Goal: Task Accomplishment & Management: Manage account settings

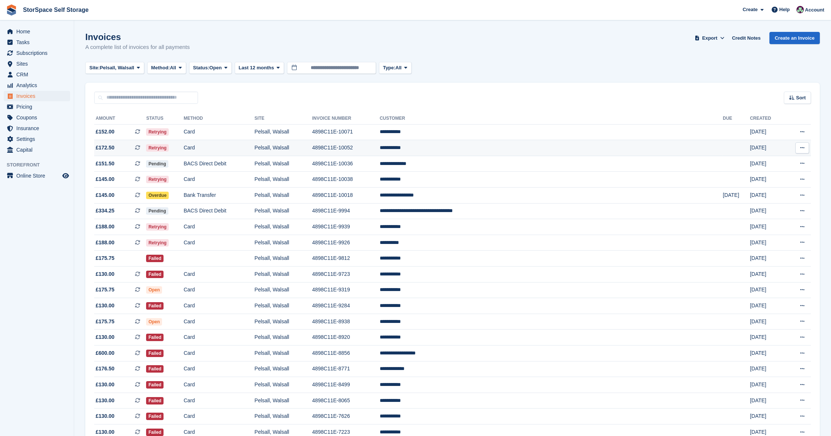
click at [254, 148] on td "Card" at bounding box center [219, 148] width 71 height 16
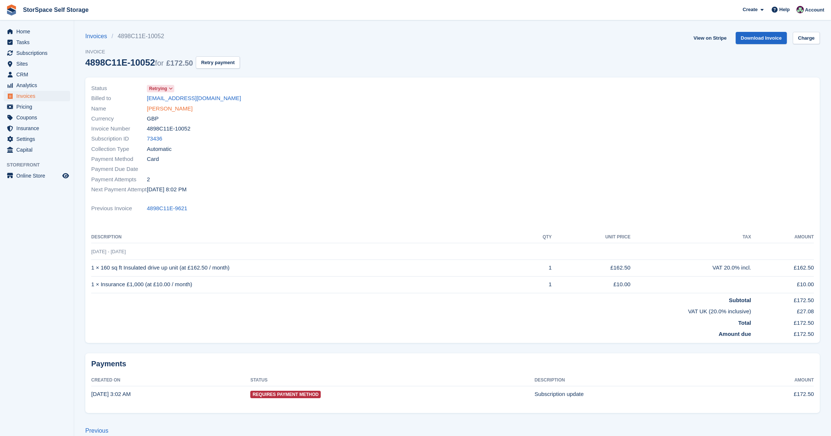
click at [167, 106] on link "[PERSON_NAME]" at bounding box center [170, 109] width 46 height 9
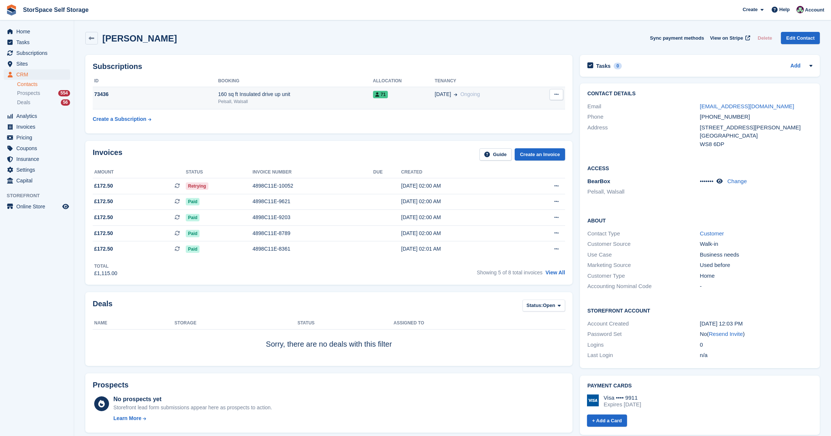
scroll to position [1, 0]
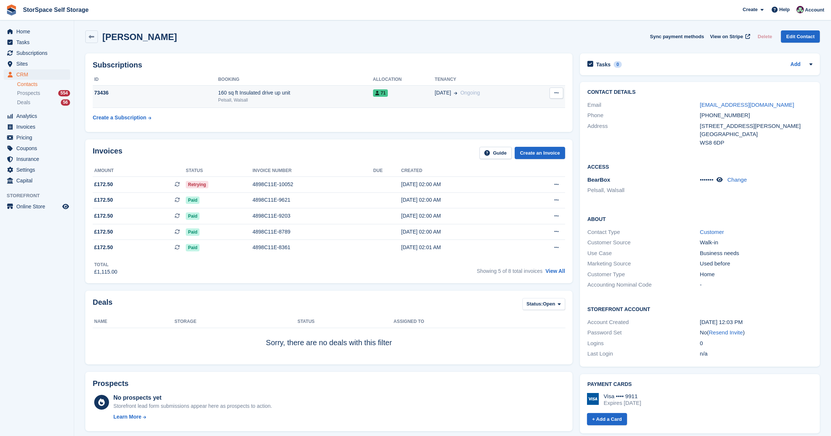
click at [178, 91] on div "73436" at bounding box center [155, 93] width 125 height 8
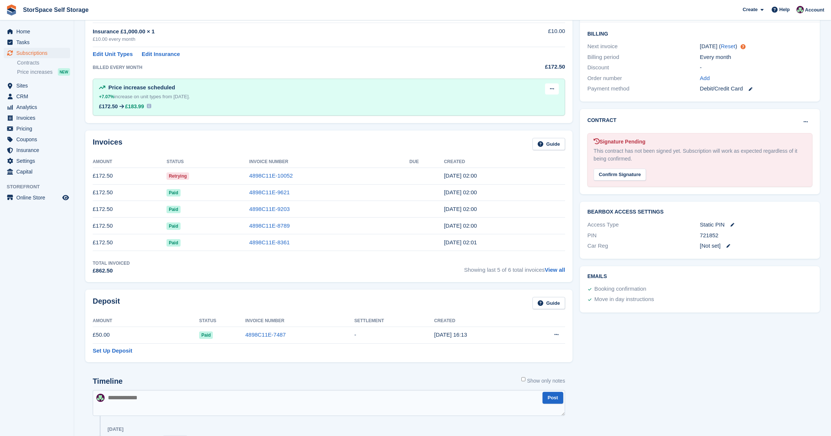
scroll to position [205, 0]
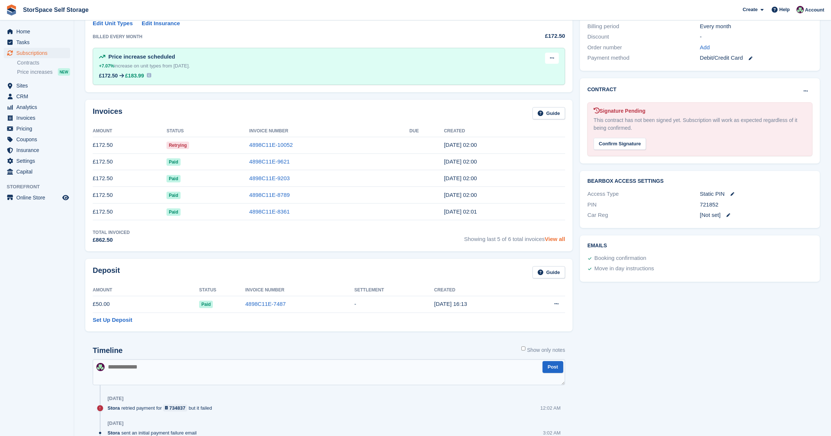
click at [555, 236] on link "View all" at bounding box center [555, 239] width 20 height 6
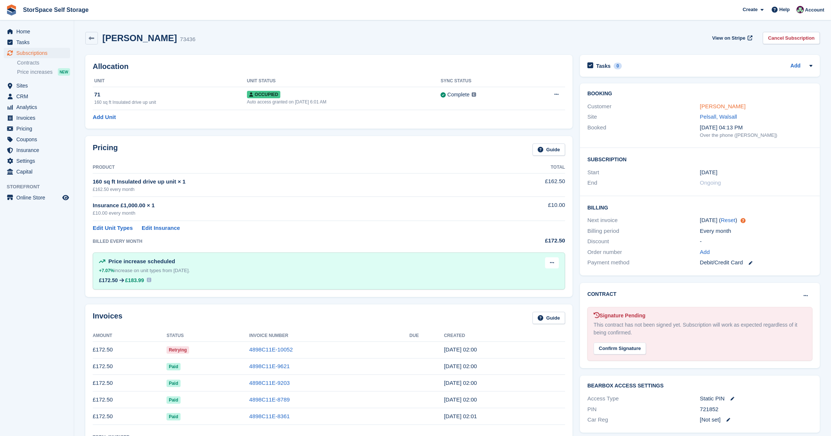
click at [709, 107] on link "Brett Davis" at bounding box center [723, 106] width 46 height 6
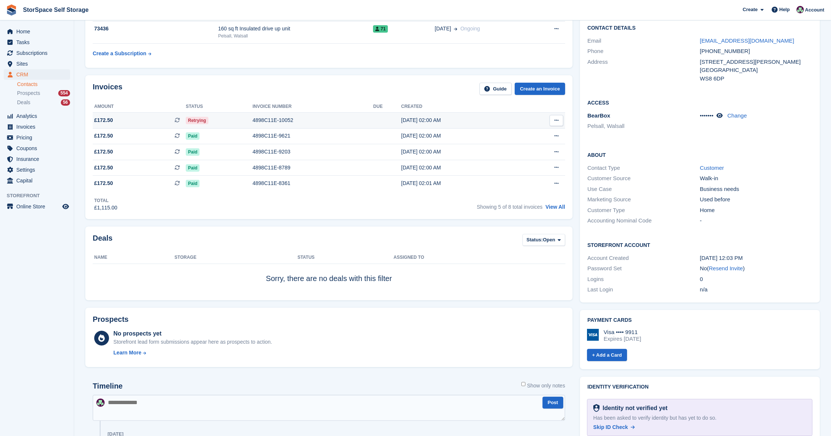
scroll to position [106, 0]
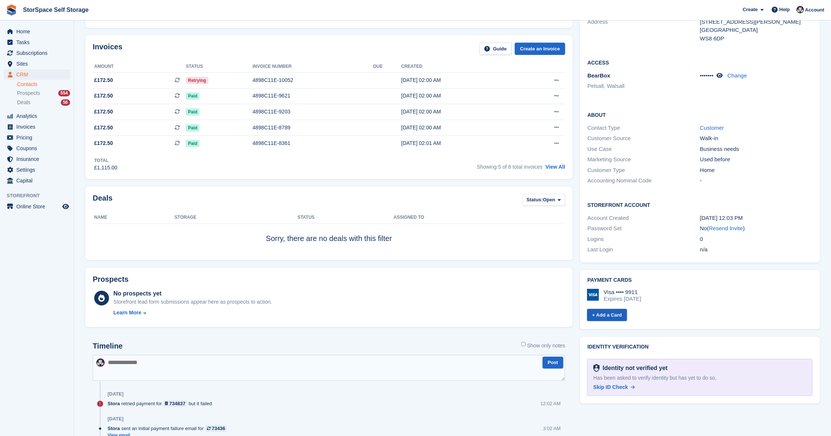
click at [613, 313] on link "+ Add a Card" at bounding box center [607, 315] width 40 height 12
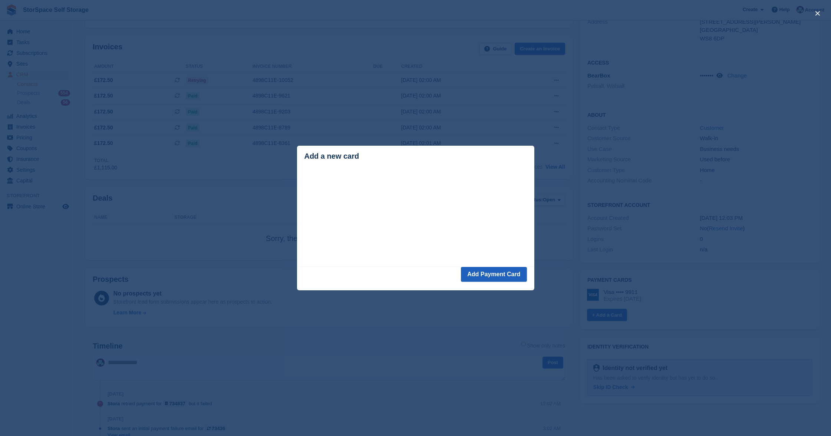
click at [500, 275] on button "Add Payment Card" at bounding box center [494, 274] width 66 height 15
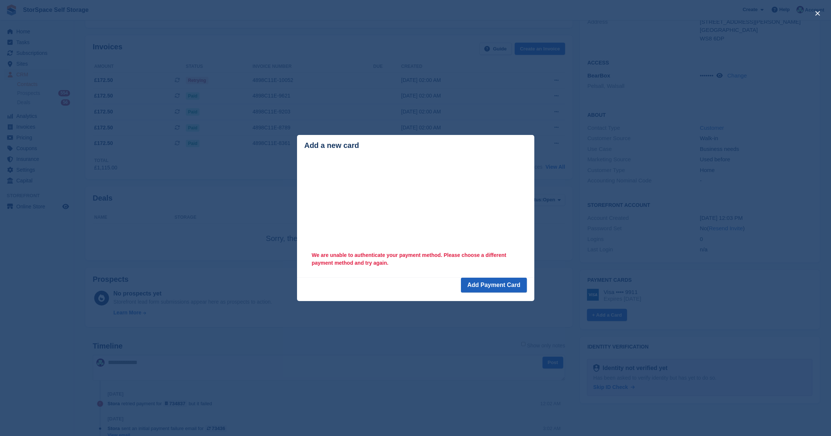
click at [499, 283] on button "Add Payment Card" at bounding box center [494, 285] width 66 height 15
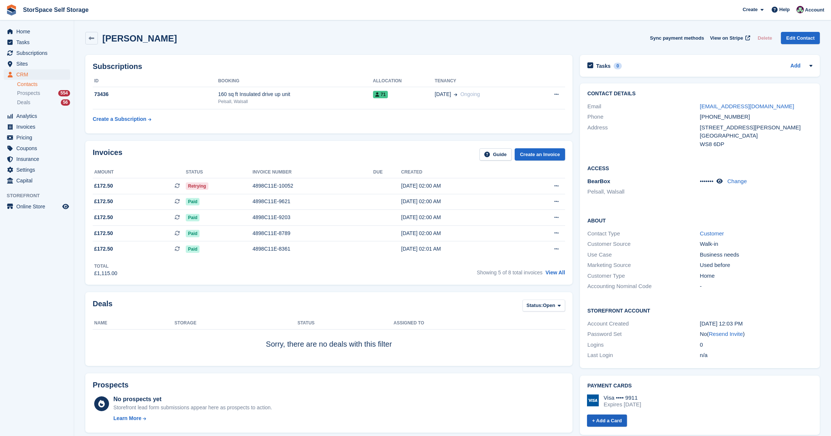
click at [613, 415] on link "+ Add a Card" at bounding box center [607, 421] width 40 height 12
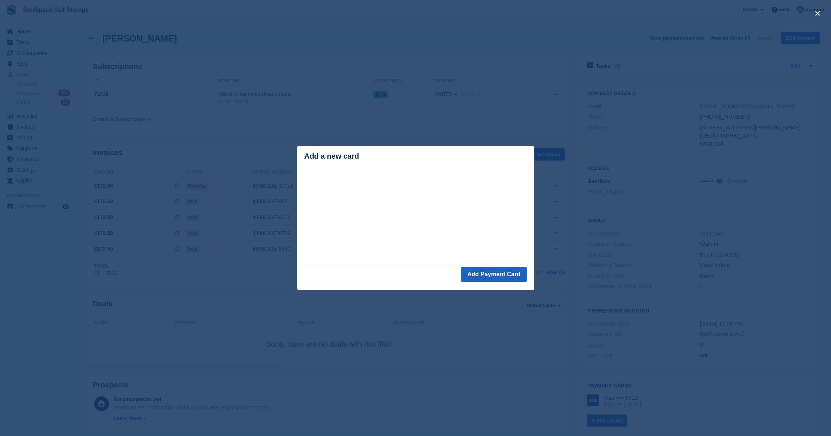
click at [503, 273] on button "Add Payment Card" at bounding box center [494, 274] width 66 height 15
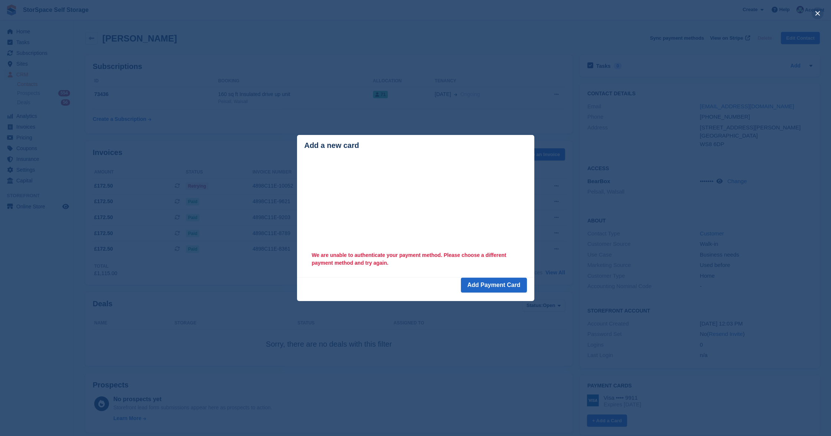
click at [818, 14] on button "close" at bounding box center [818, 13] width 12 height 12
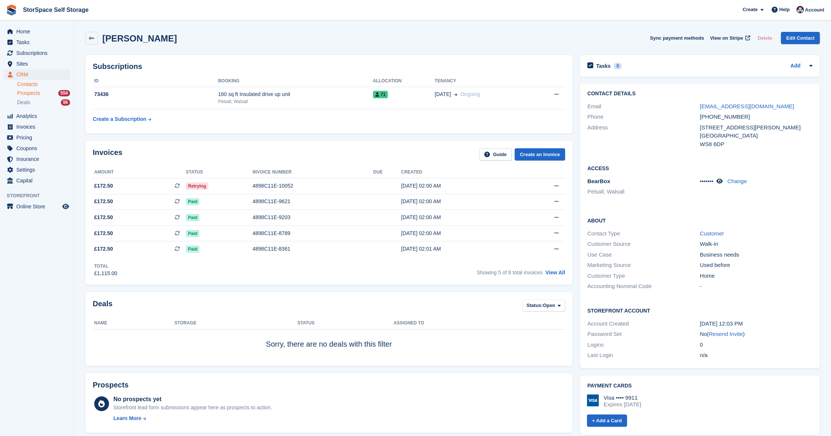
click at [29, 95] on span "Prospects" at bounding box center [28, 93] width 23 height 7
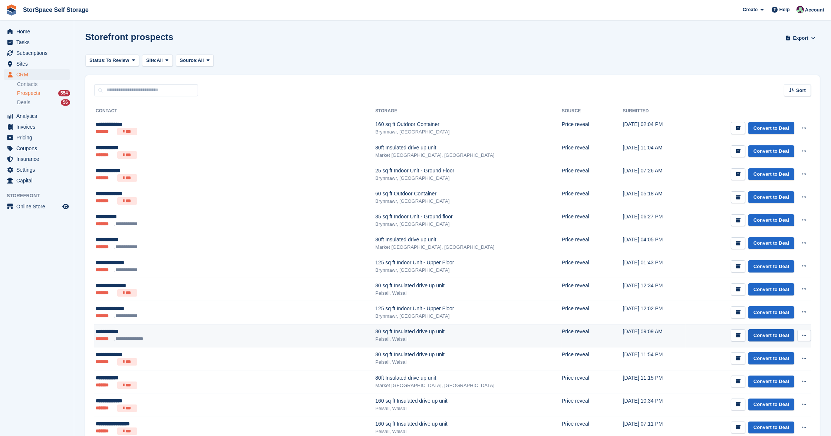
click at [771, 335] on link "Convert to Deal" at bounding box center [772, 335] width 46 height 12
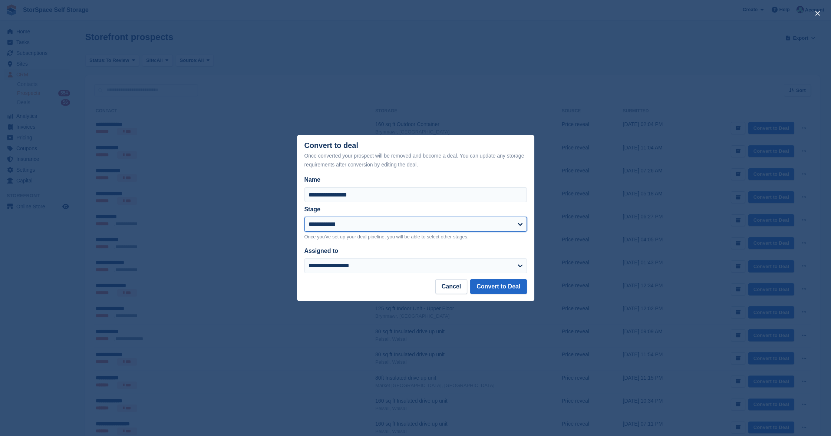
select select "****"
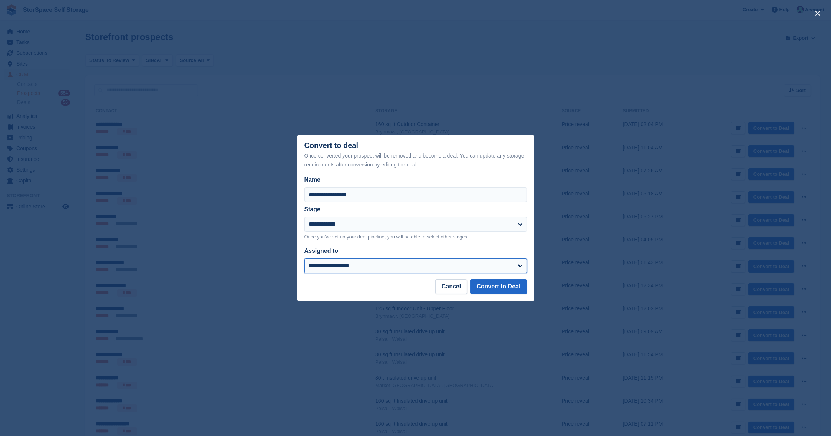
select select "****"
click at [521, 288] on button "Convert to Deal" at bounding box center [498, 286] width 56 height 15
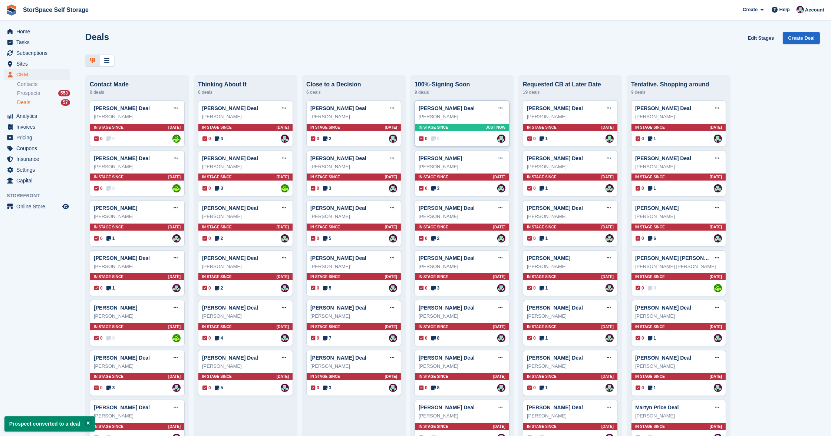
click at [483, 114] on div "Harison lees" at bounding box center [462, 116] width 87 height 7
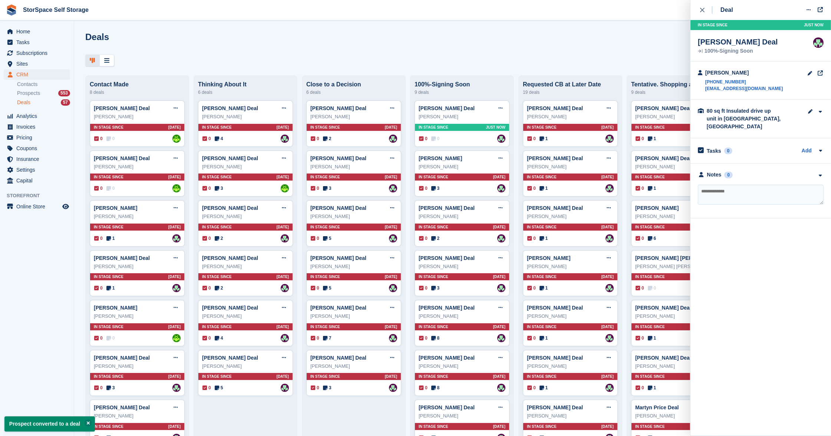
click at [751, 188] on textarea at bounding box center [761, 195] width 126 height 20
type textarea "**********"
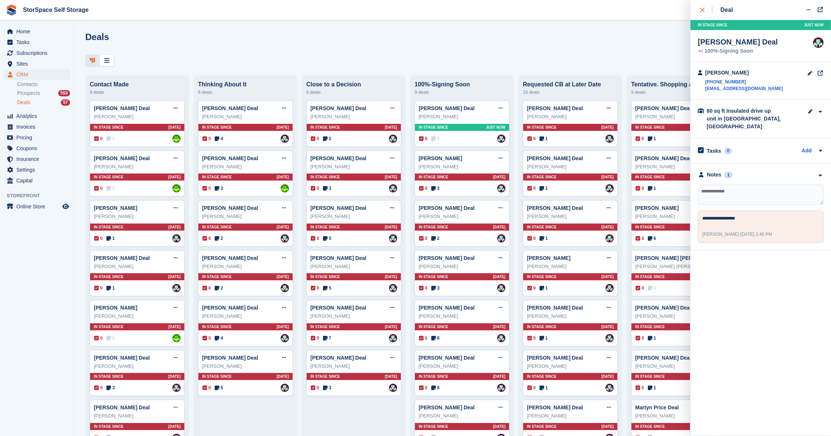
click at [706, 11] on div "close" at bounding box center [706, 9] width 12 height 7
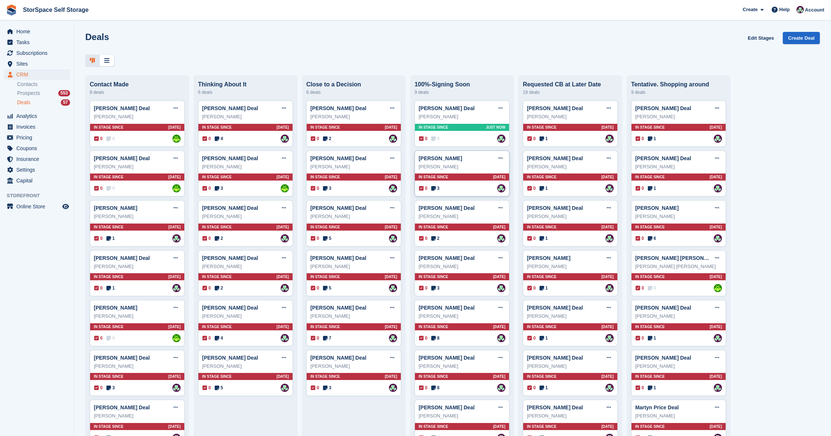
click at [474, 179] on div "In stage since 5D AGO" at bounding box center [462, 177] width 94 height 7
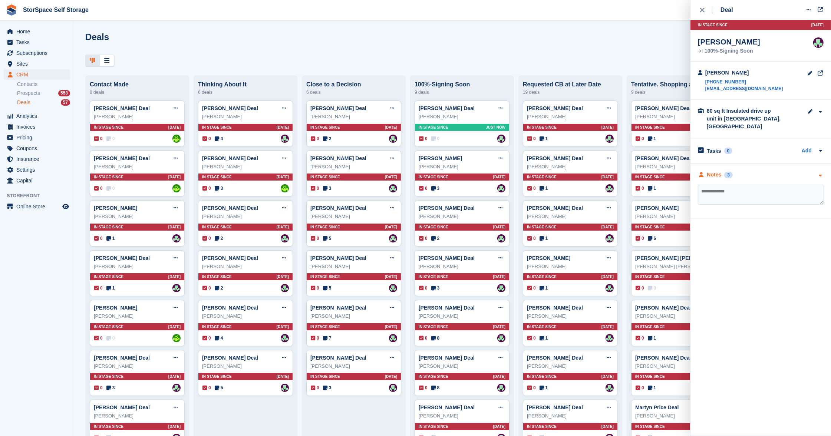
click at [751, 171] on div "Notes 3" at bounding box center [761, 175] width 126 height 8
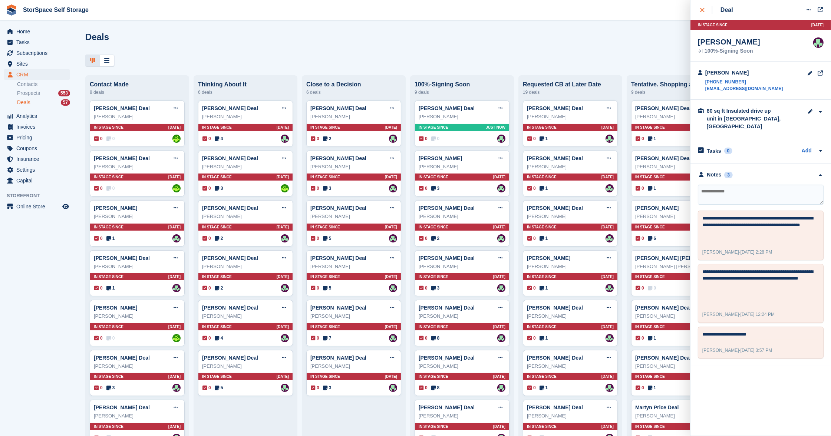
click at [701, 11] on icon "close" at bounding box center [702, 10] width 4 height 4
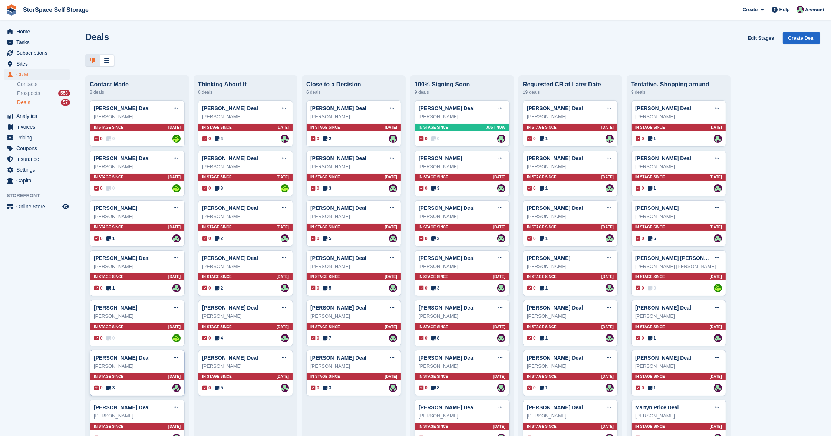
click at [143, 363] on div "Susan Everitt" at bounding box center [137, 366] width 87 height 7
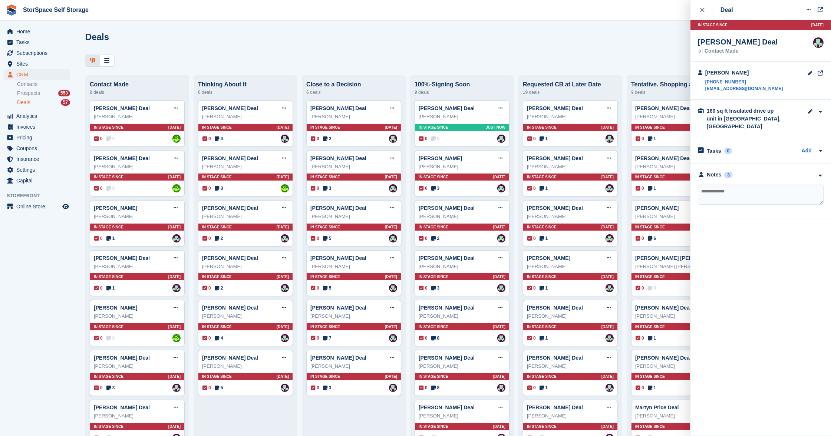
click at [766, 170] on div "**********" at bounding box center [761, 191] width 141 height 55
click at [767, 171] on div "Notes 3" at bounding box center [761, 175] width 126 height 8
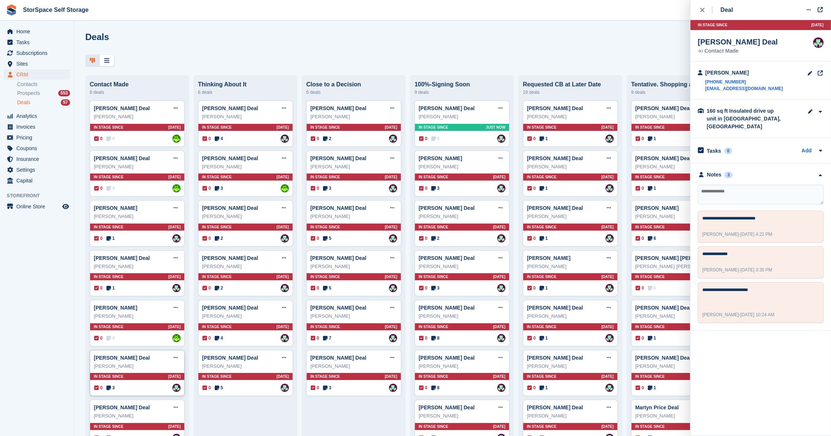
click at [155, 367] on div "Susan Everitt" at bounding box center [137, 366] width 87 height 7
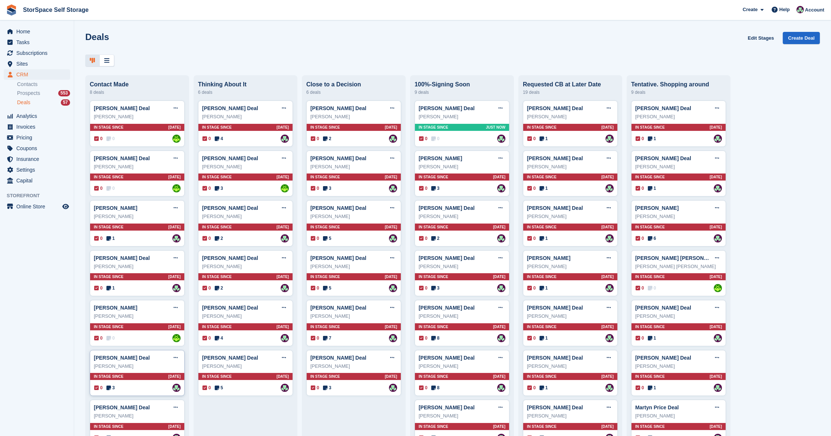
click at [113, 377] on span "In stage since" at bounding box center [109, 377] width 30 height 6
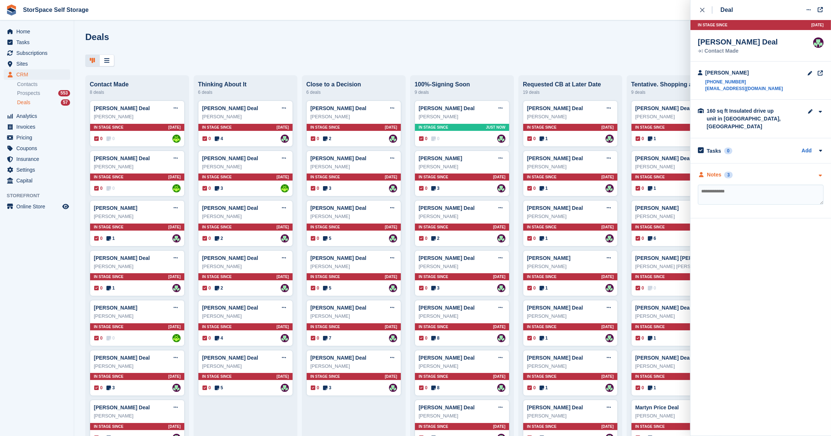
click at [760, 171] on div "Notes 3" at bounding box center [761, 175] width 126 height 8
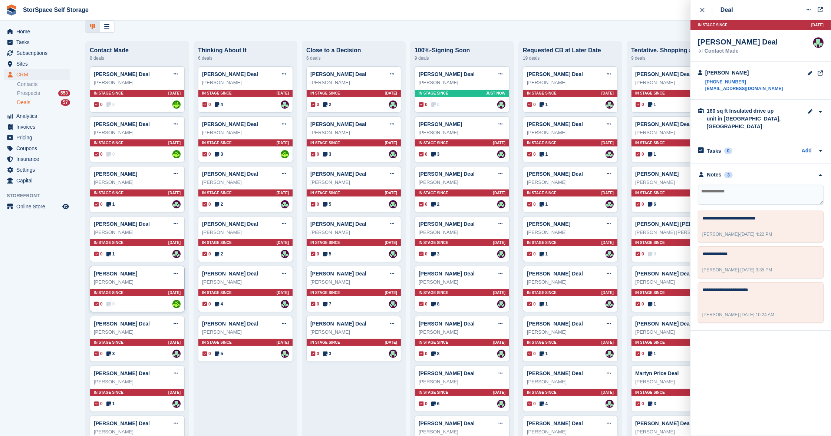
scroll to position [104, 0]
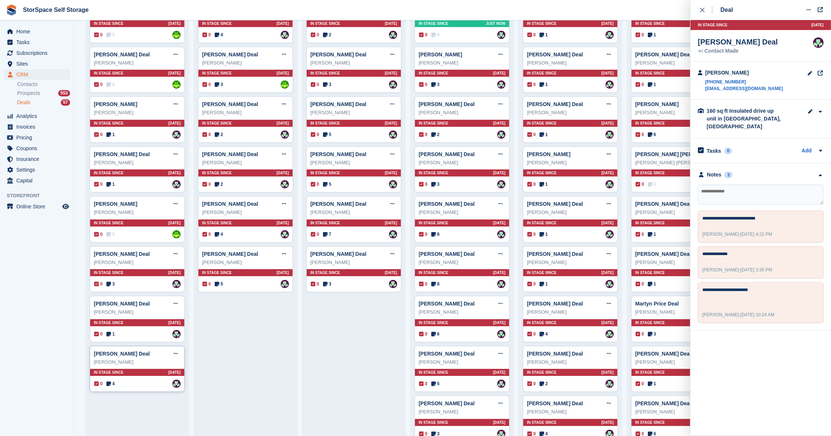
click at [165, 380] on div "0 4 Assigned to Ross Hadlington" at bounding box center [137, 384] width 86 height 8
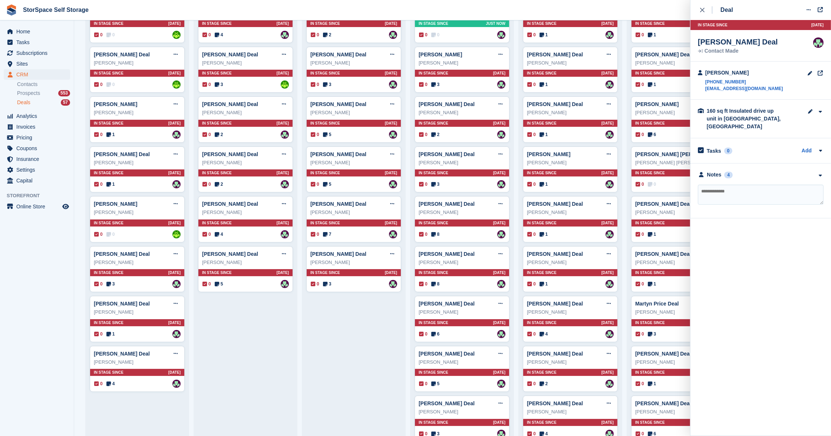
click at [775, 164] on div "**********" at bounding box center [761, 191] width 141 height 55
click at [776, 171] on div "Notes 4" at bounding box center [761, 175] width 126 height 8
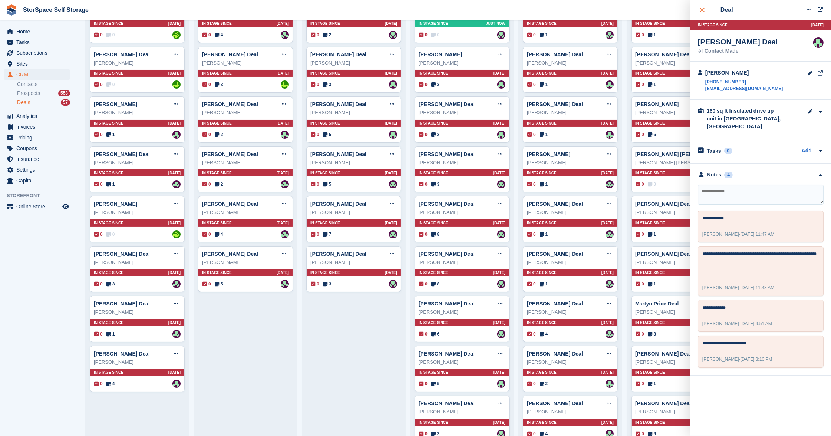
click at [700, 9] on icon "close" at bounding box center [702, 10] width 4 height 4
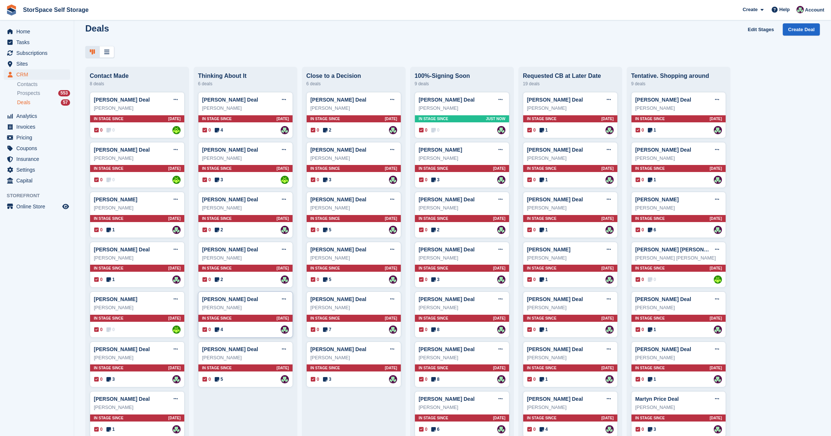
scroll to position [35, 0]
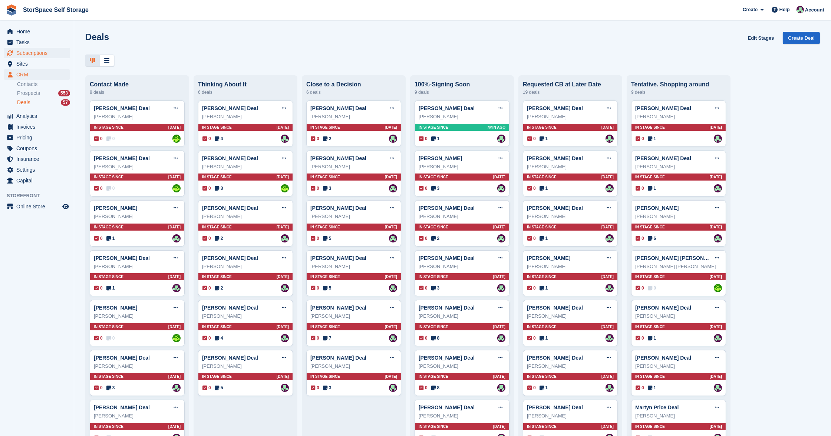
click at [41, 53] on span "Subscriptions" at bounding box center [38, 53] width 45 height 10
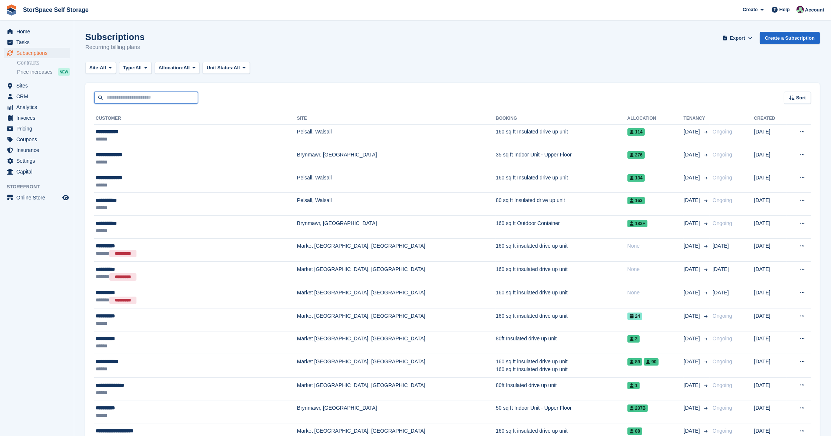
click at [130, 97] on input "text" at bounding box center [146, 98] width 104 height 12
type input "*****"
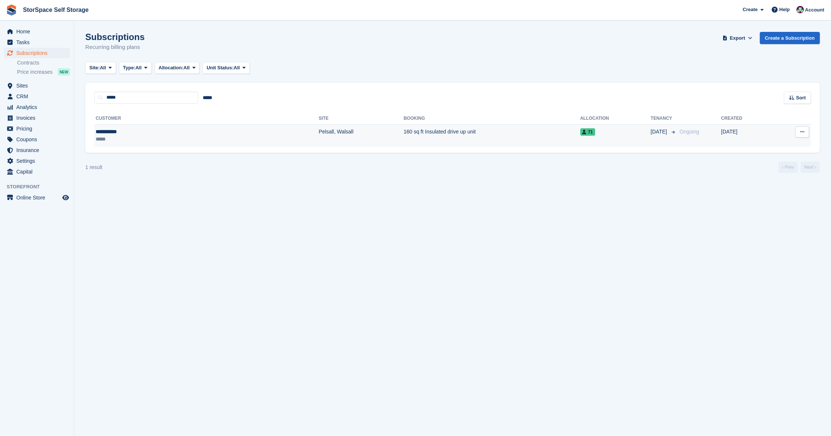
click at [143, 135] on div "**********" at bounding box center [141, 131] width 91 height 7
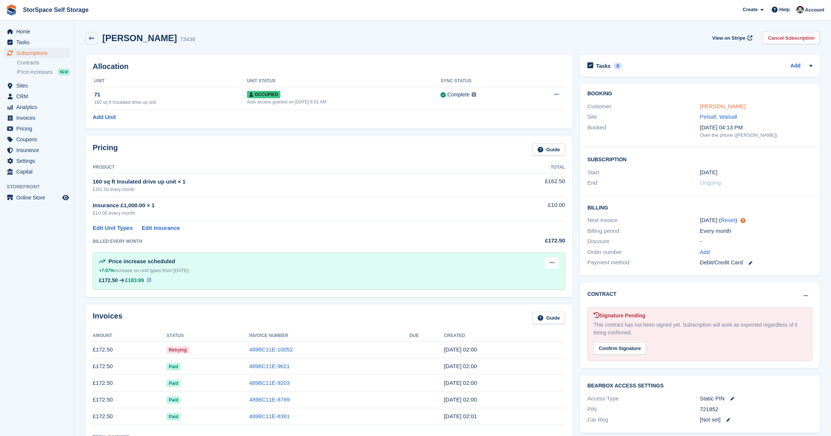
click at [723, 103] on link "[PERSON_NAME]" at bounding box center [723, 106] width 46 height 6
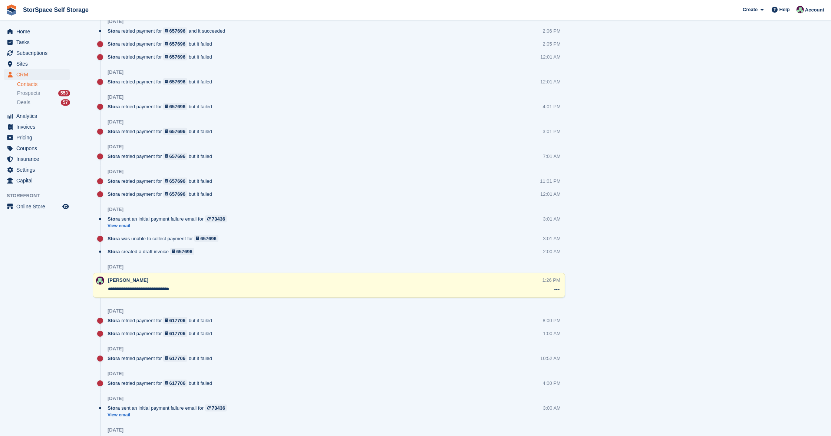
scroll to position [117, 0]
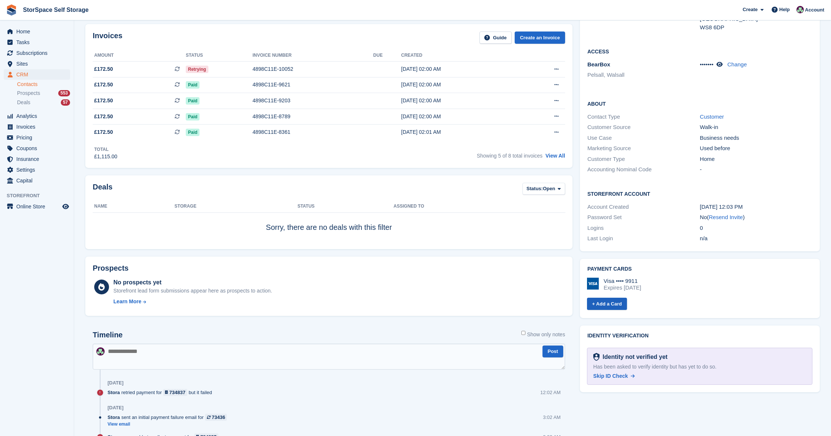
click at [615, 299] on link "+ Add a Card" at bounding box center [607, 304] width 40 height 12
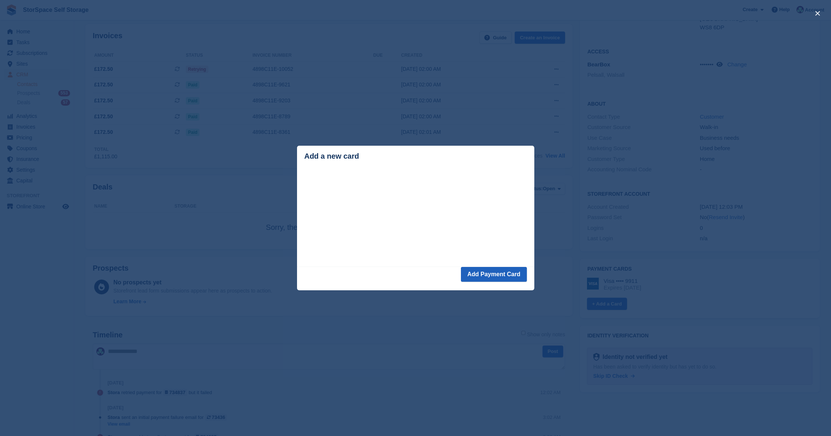
click at [508, 279] on button "Add Payment Card" at bounding box center [494, 274] width 66 height 15
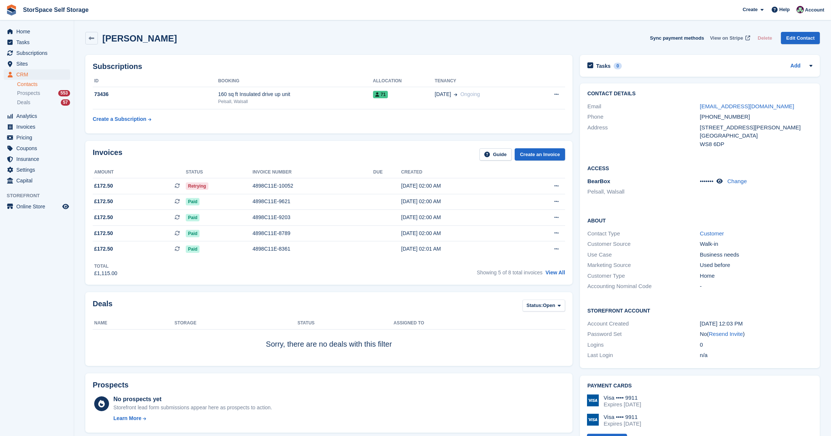
click at [720, 38] on span "View on Stripe" at bounding box center [726, 37] width 33 height 7
click at [301, 189] on td "4898C11E-10052" at bounding box center [313, 186] width 121 height 16
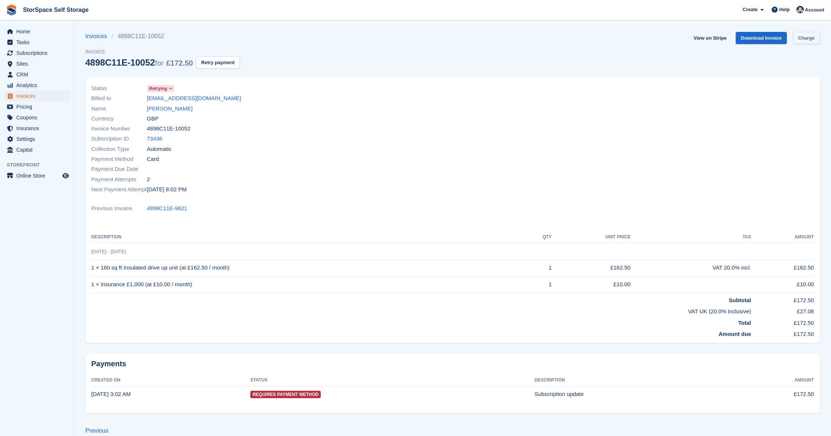
click at [806, 33] on link "Charge" at bounding box center [806, 38] width 27 height 12
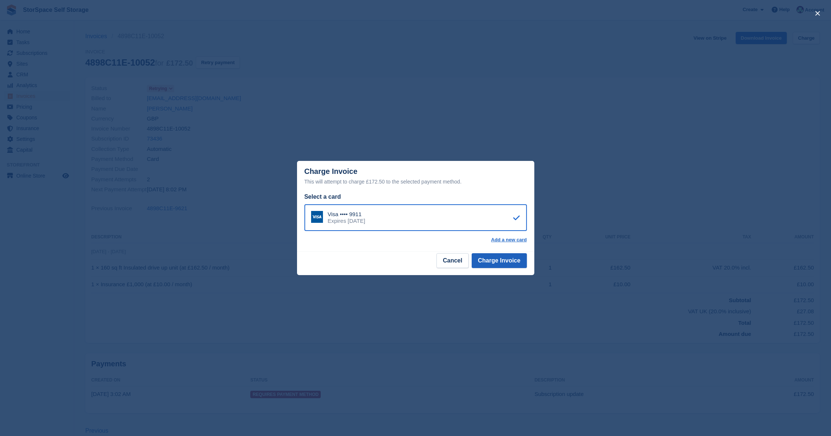
click at [505, 259] on button "Charge Invoice" at bounding box center [499, 260] width 55 height 15
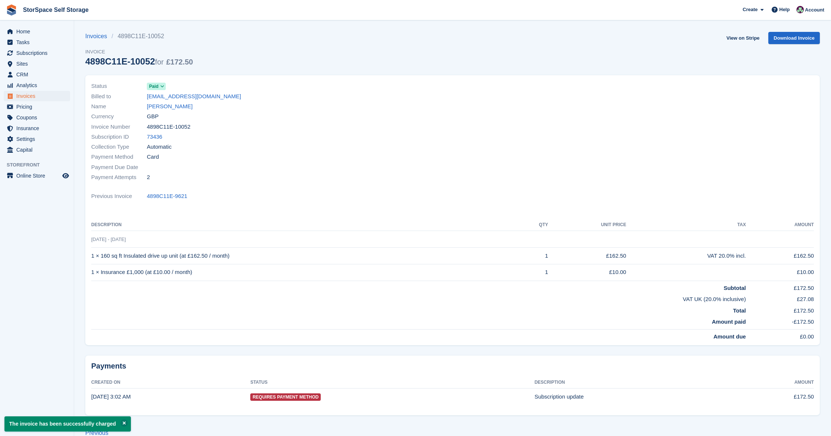
click at [25, 95] on span "Invoices" at bounding box center [38, 96] width 45 height 10
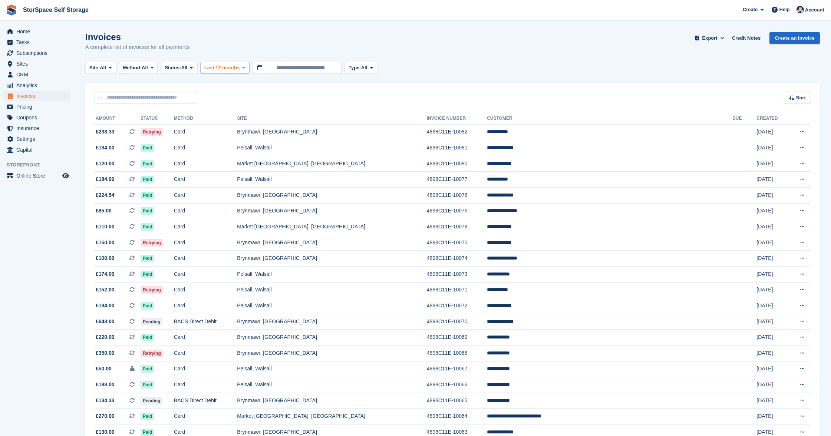
click at [227, 65] on span "Last 12 months" at bounding box center [221, 67] width 35 height 7
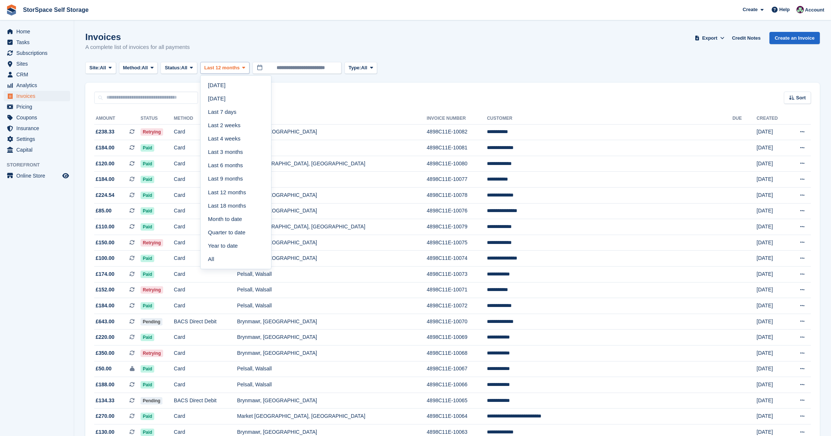
click at [227, 65] on span "Last 12 months" at bounding box center [221, 67] width 35 height 7
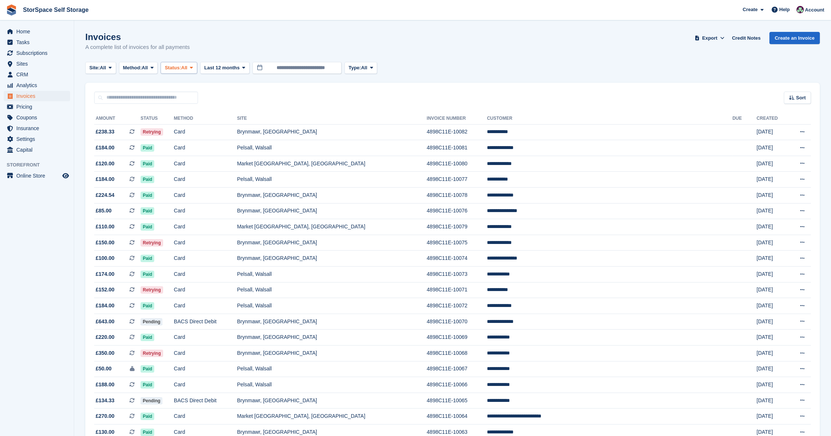
click at [179, 65] on span "Status:" at bounding box center [173, 67] width 16 height 7
click at [186, 126] on link "Open" at bounding box center [196, 125] width 65 height 13
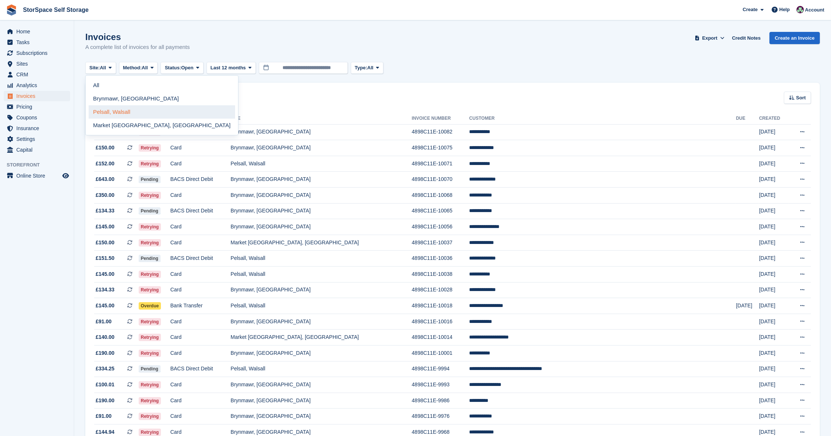
click at [104, 108] on link "Pelsall, Walsall" at bounding box center [162, 111] width 147 height 13
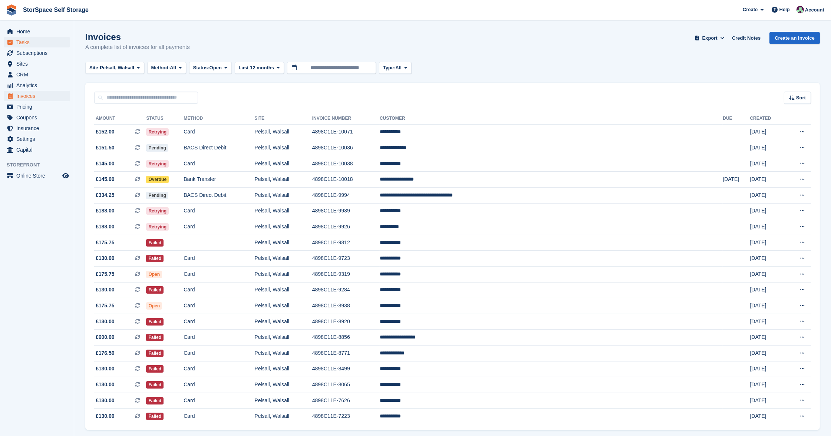
click at [26, 46] on span "Tasks" at bounding box center [38, 42] width 45 height 10
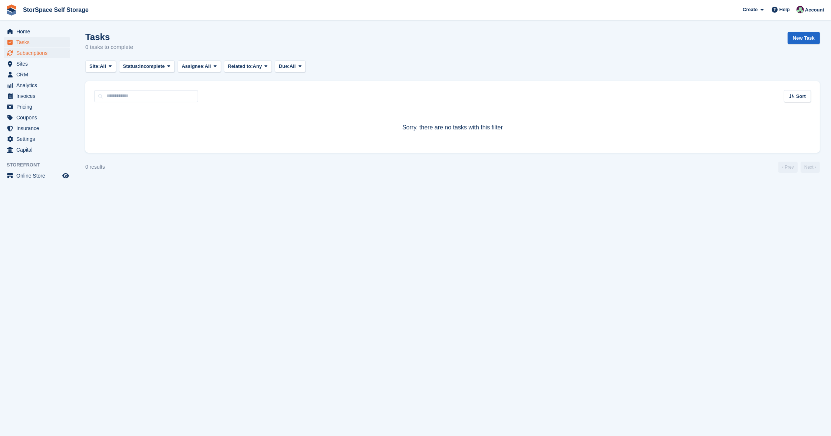
click at [28, 52] on span "Subscriptions" at bounding box center [38, 53] width 45 height 10
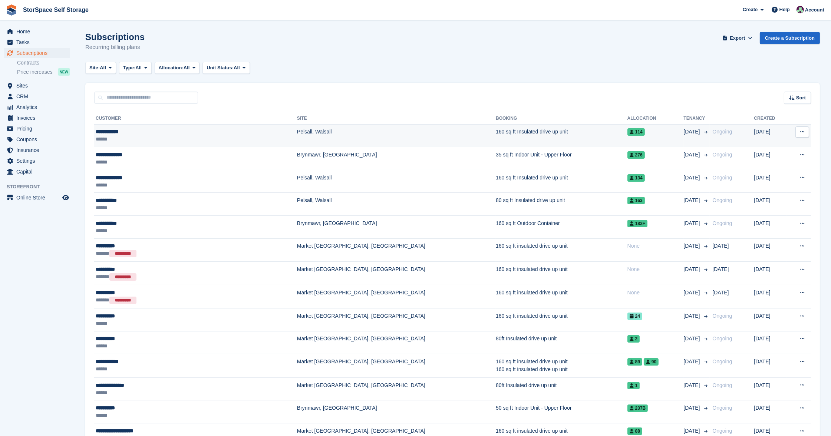
click at [186, 136] on div "******" at bounding box center [160, 138] width 129 height 7
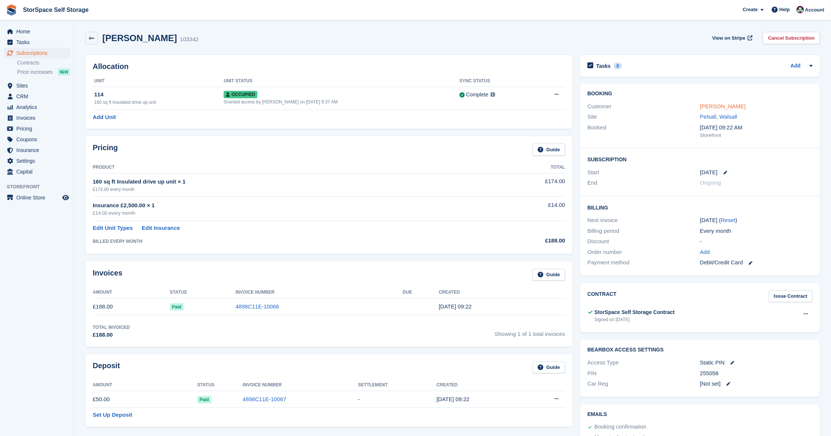
click at [709, 105] on link "[PERSON_NAME]" at bounding box center [723, 106] width 46 height 6
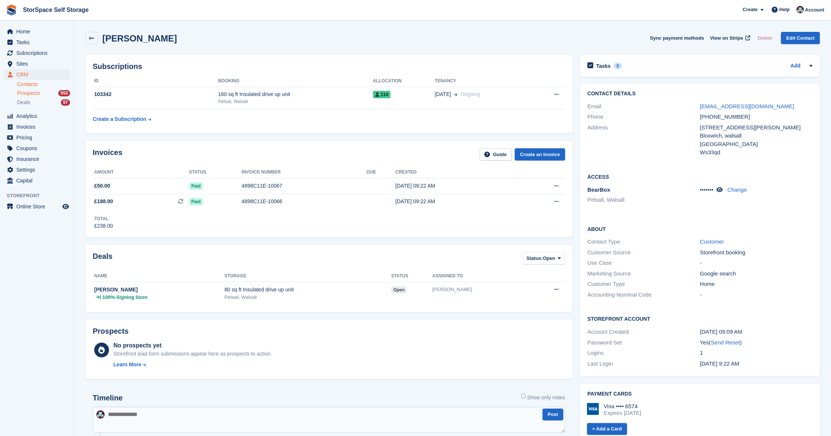
click at [27, 92] on span "Prospects" at bounding box center [28, 93] width 23 height 7
